Goal: Find specific page/section: Find specific page/section

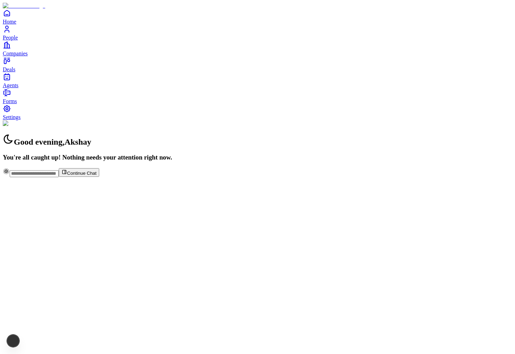
click at [18, 40] on span "People" at bounding box center [10, 38] width 15 height 6
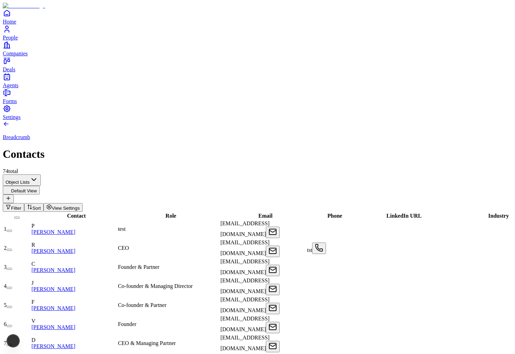
click at [74, 229] on link "Philippe Laffont" at bounding box center [53, 232] width 44 height 6
